Goal: Information Seeking & Learning: Learn about a topic

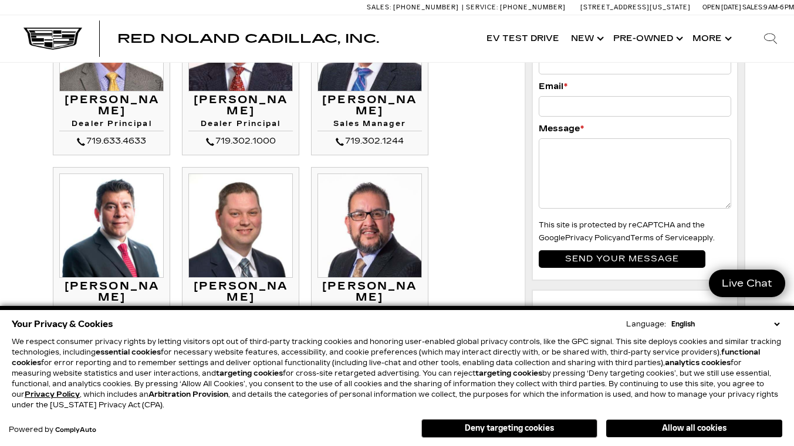
click at [457, 427] on button "Deny targeting cookies" at bounding box center [509, 428] width 176 height 19
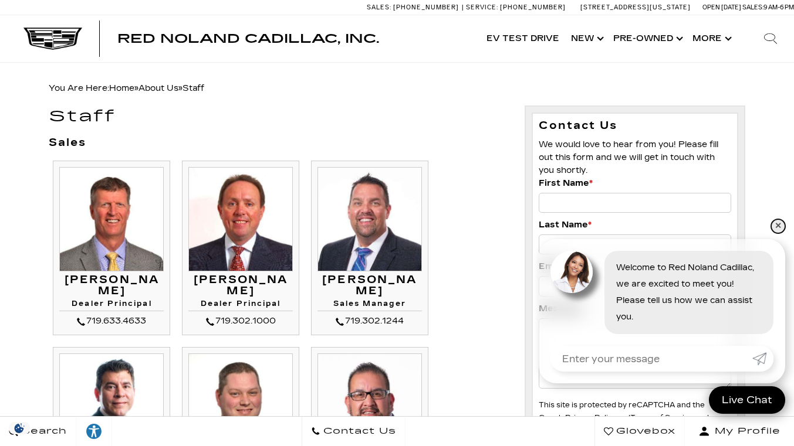
click at [774, 225] on link "✕" at bounding box center [778, 226] width 14 height 14
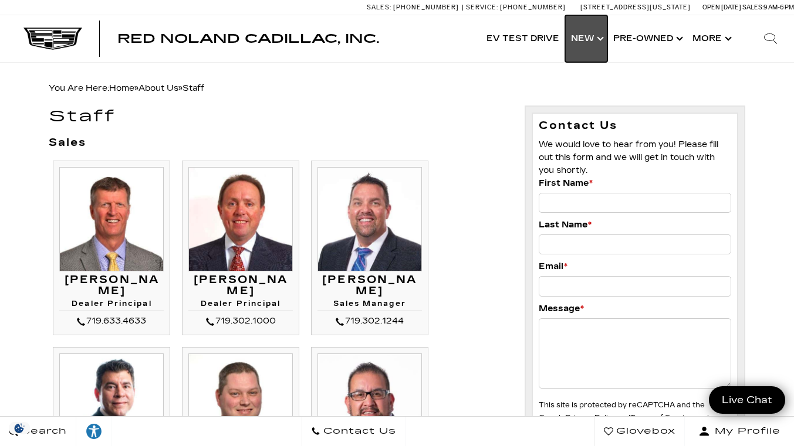
click at [599, 40] on link "Show New" at bounding box center [586, 38] width 42 height 47
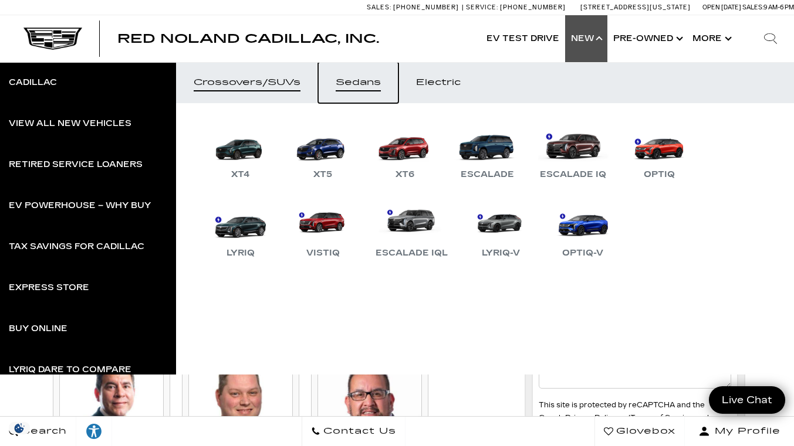
click at [354, 81] on div "Sedans" at bounding box center [357, 83] width 45 height 8
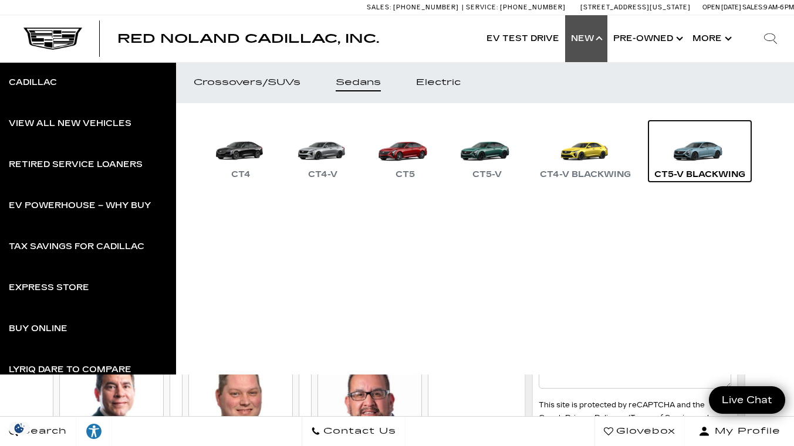
click at [704, 174] on div "CT5-V Blackwing" at bounding box center [699, 175] width 103 height 14
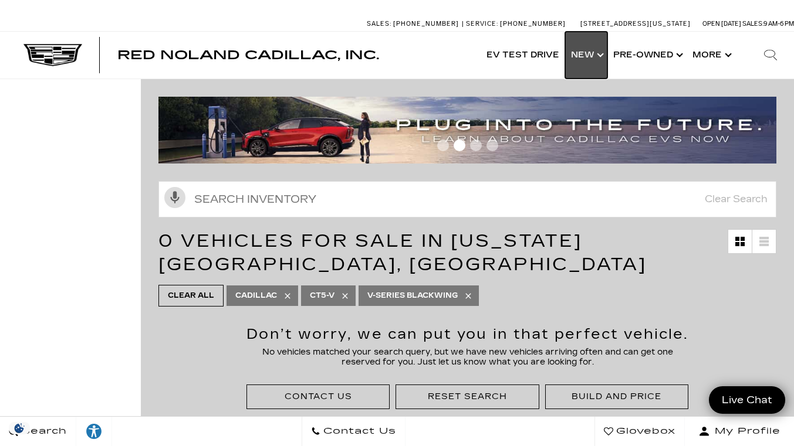
click at [601, 58] on link "Show New" at bounding box center [586, 55] width 42 height 47
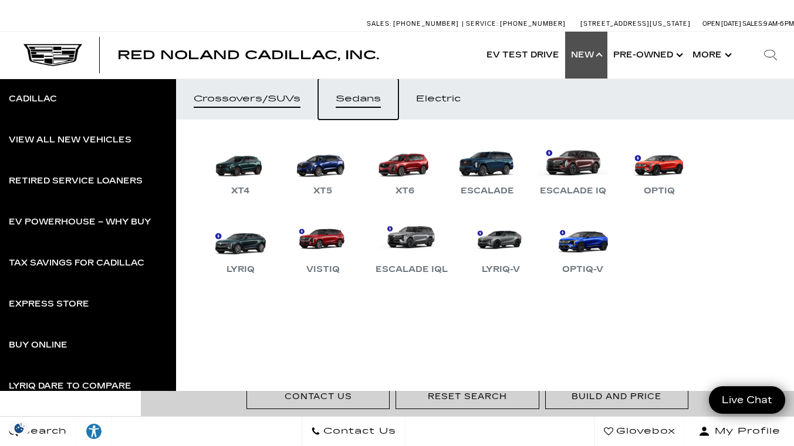
click at [362, 101] on div "Sedans" at bounding box center [357, 99] width 45 height 8
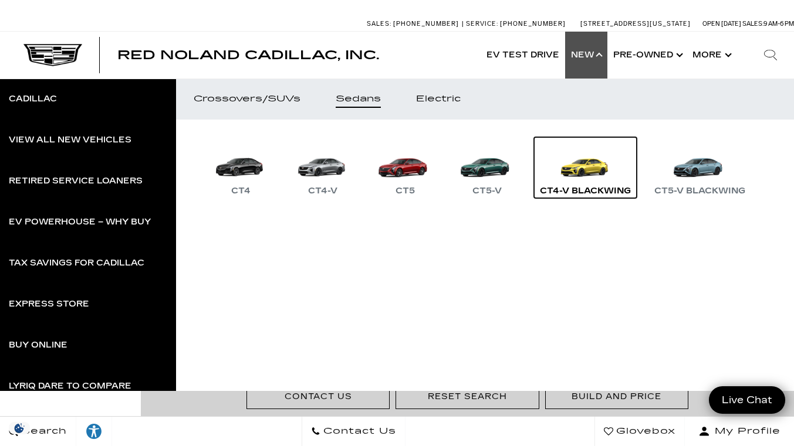
click at [598, 192] on div "CT4-V Blackwing" at bounding box center [585, 191] width 103 height 14
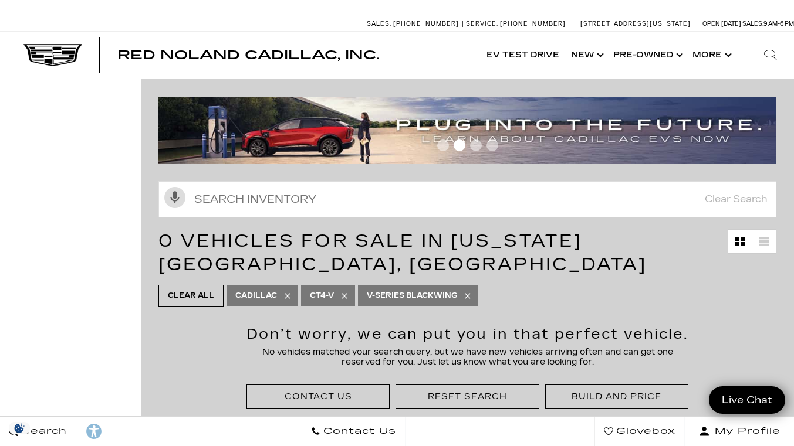
click at [342, 297] on icon at bounding box center [344, 295] width 9 height 9
